Goal: Information Seeking & Learning: Learn about a topic

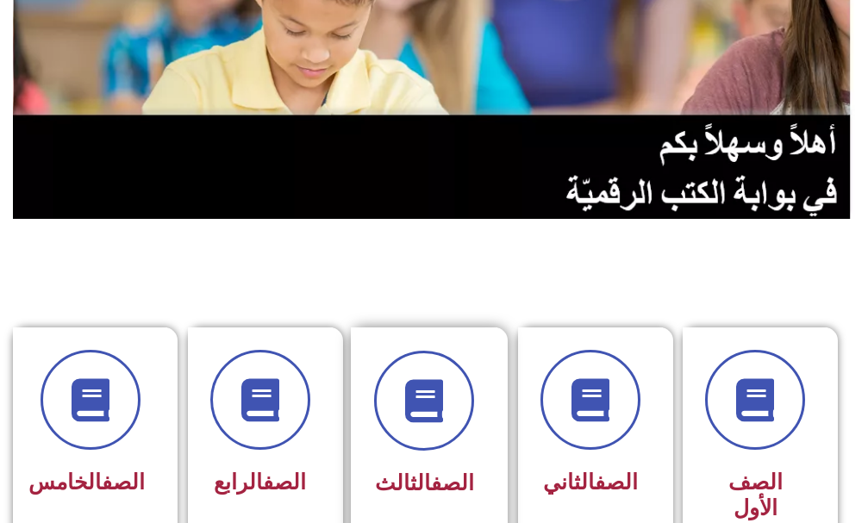
scroll to position [172, 0]
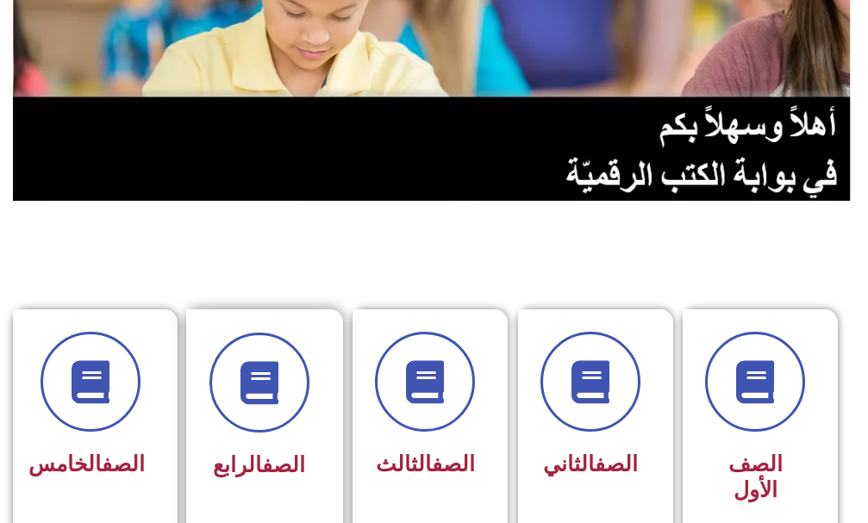
click at [293, 430] on div at bounding box center [259, 383] width 100 height 100
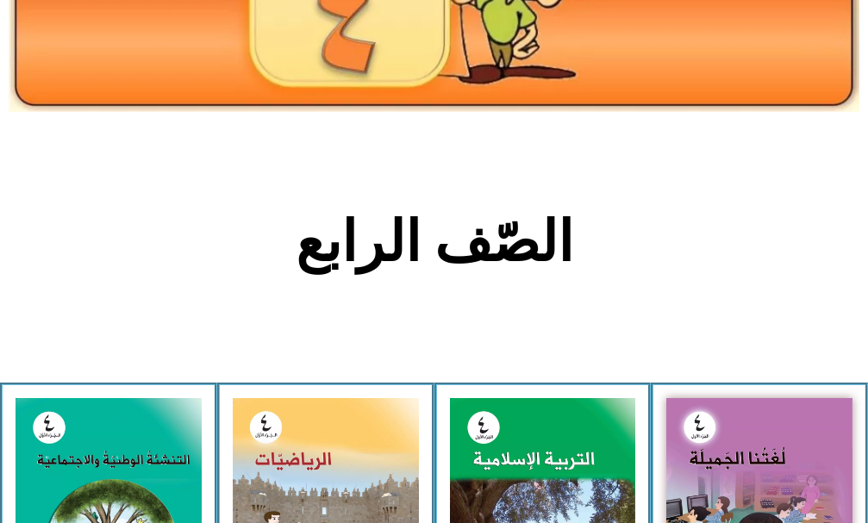
scroll to position [258, 0]
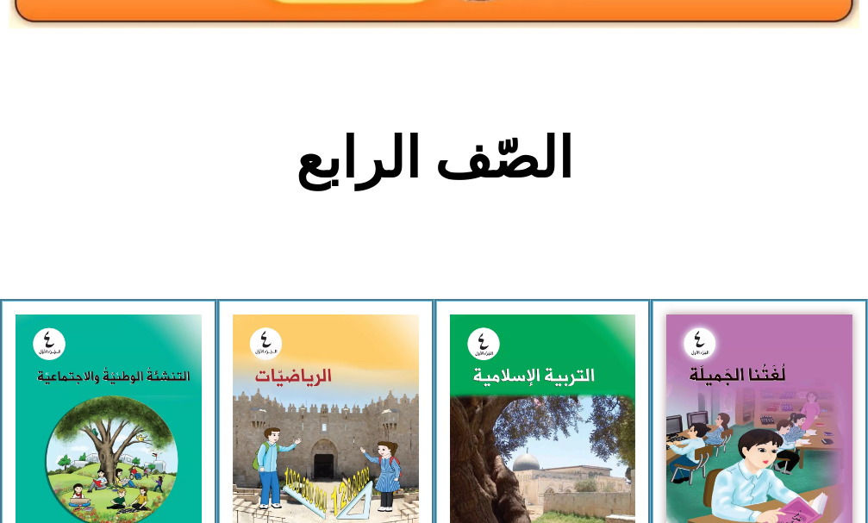
click at [320, 423] on img at bounding box center [326, 430] width 186 height 233
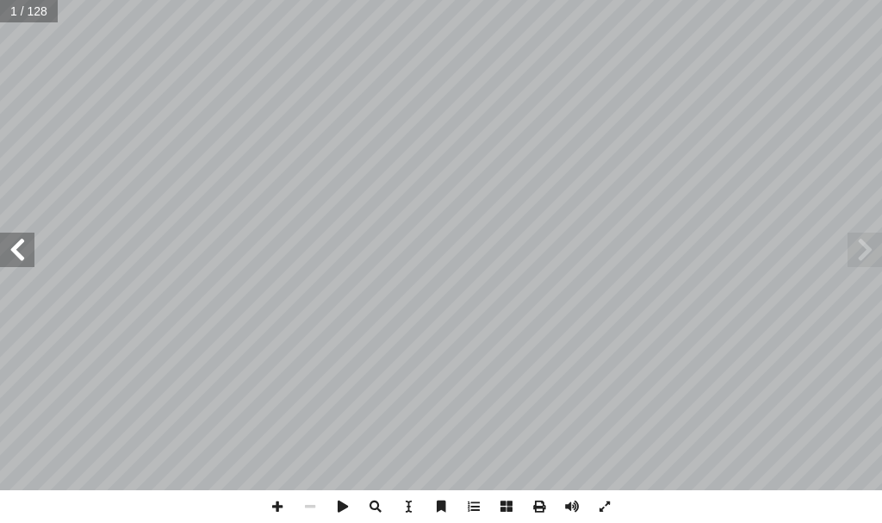
click at [10, 258] on span at bounding box center [17, 250] width 34 height 34
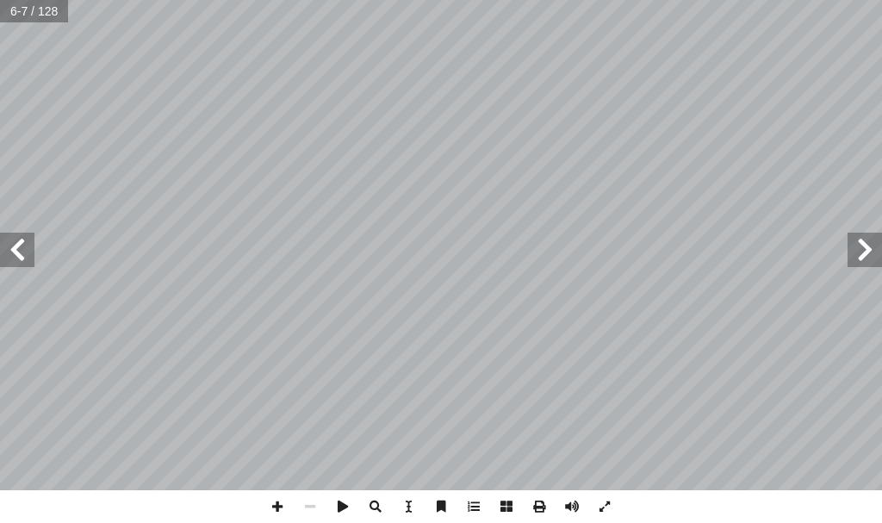
click at [10, 258] on span at bounding box center [17, 250] width 34 height 34
click at [16, 259] on span at bounding box center [17, 250] width 34 height 34
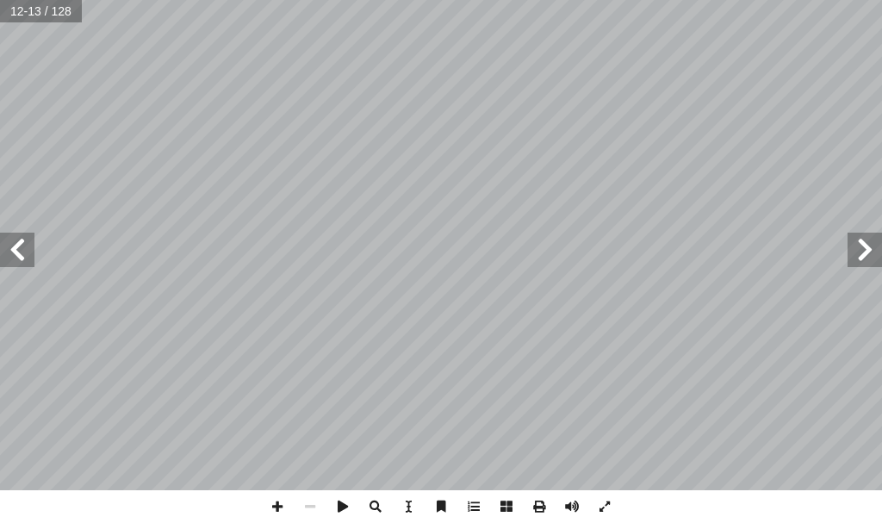
click at [16, 259] on span at bounding box center [17, 250] width 34 height 34
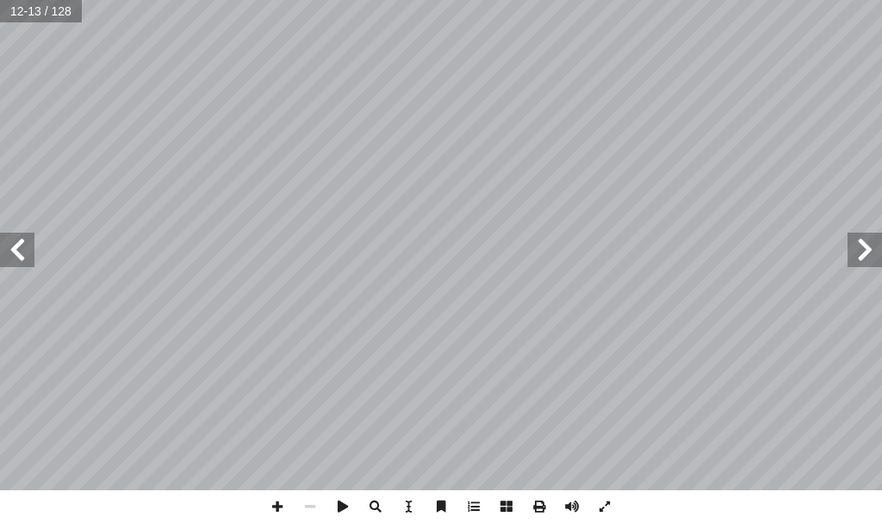
click at [16, 259] on span at bounding box center [17, 250] width 34 height 34
click at [14, 254] on span at bounding box center [17, 250] width 34 height 34
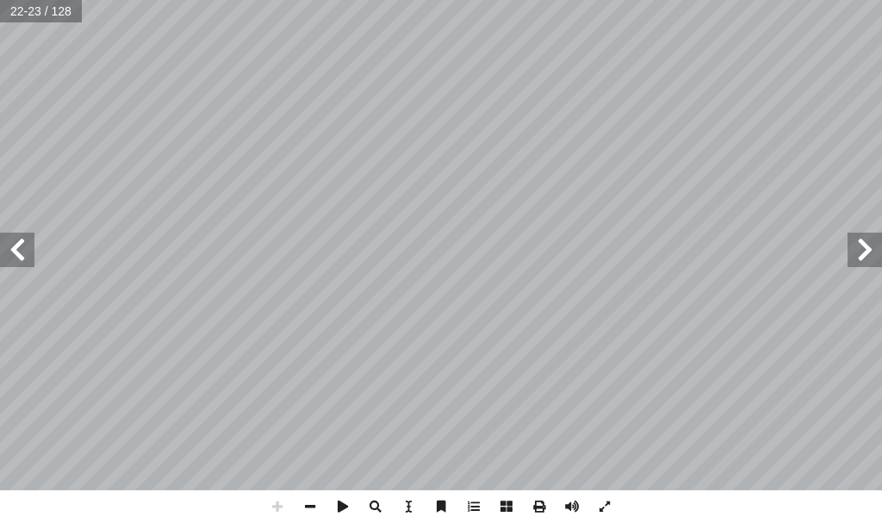
click at [14, 254] on span at bounding box center [17, 250] width 34 height 34
click at [316, 499] on span at bounding box center [310, 506] width 33 height 33
click at [310, 507] on span at bounding box center [310, 506] width 33 height 33
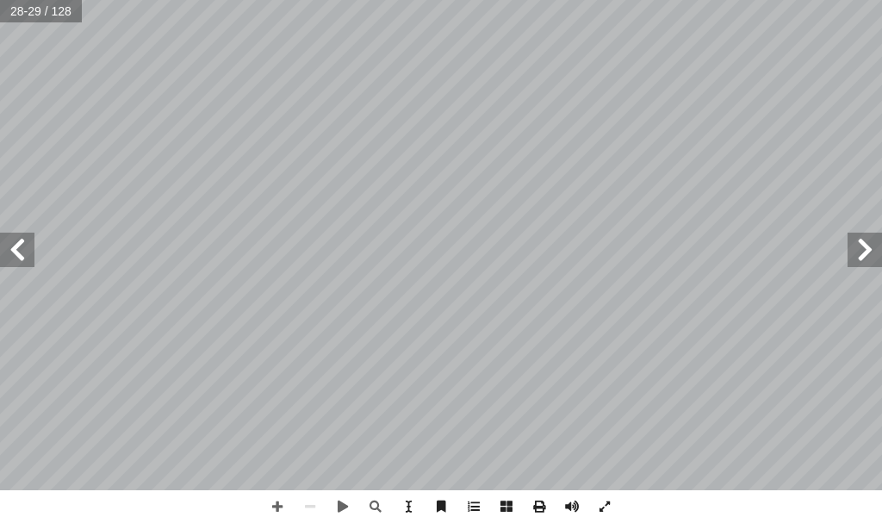
click at [22, 242] on span at bounding box center [17, 250] width 34 height 34
click at [265, 511] on span at bounding box center [277, 506] width 33 height 33
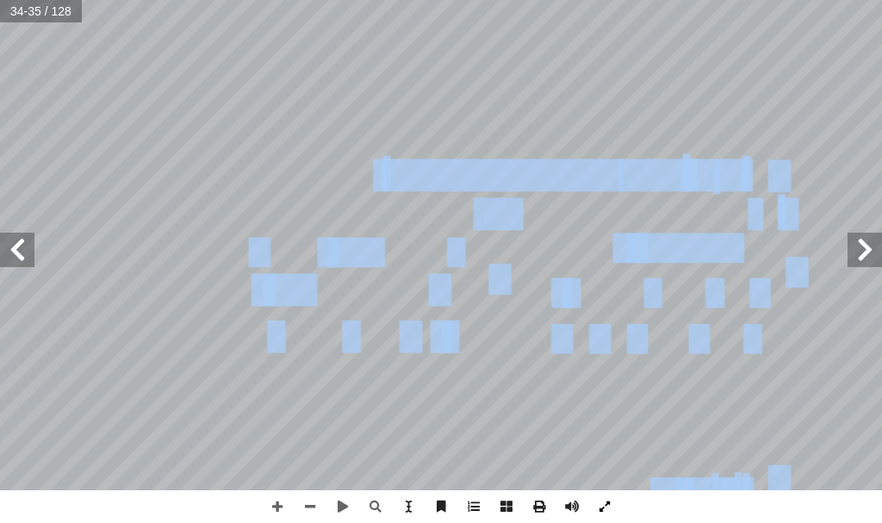
click at [589, 496] on div "ُ رس َّ الد 2 الملايين مع حمل َ ن ْ م ِ ض ُ ع ْ الجم ع: ْ الجم َ ناتج ُ د ِ ج أ…" at bounding box center [441, 261] width 882 height 523
